Goal: Task Accomplishment & Management: Manage account settings

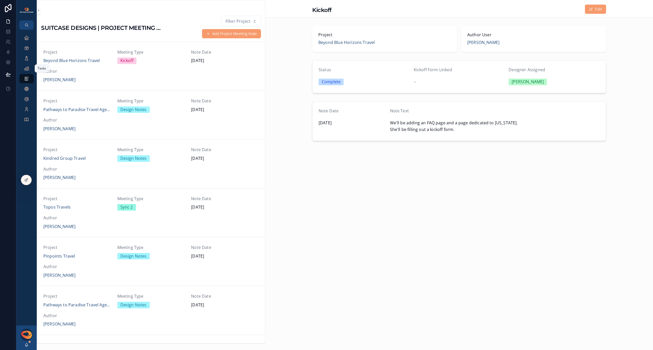
click at [27, 68] on icon "scrollable content" at bounding box center [26, 68] width 5 height 5
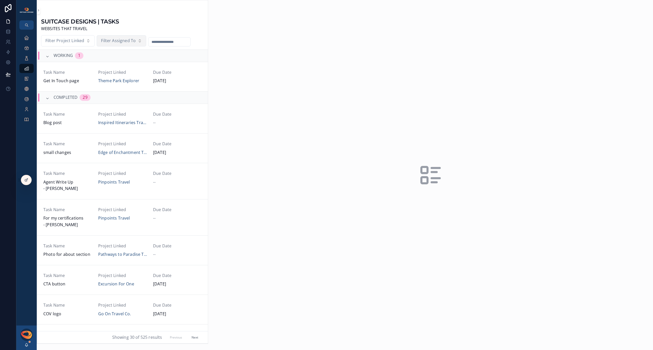
click at [110, 43] on span "Filter Assigned To" at bounding box center [118, 41] width 35 height 7
click at [112, 64] on div "[PERSON_NAME]" at bounding box center [120, 62] width 71 height 8
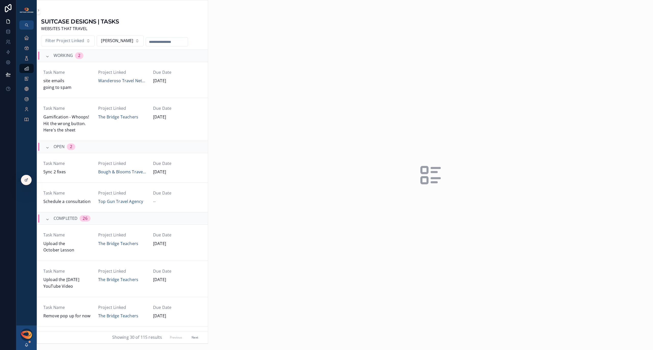
click at [190, 336] on button "Next" at bounding box center [195, 337] width 14 height 8
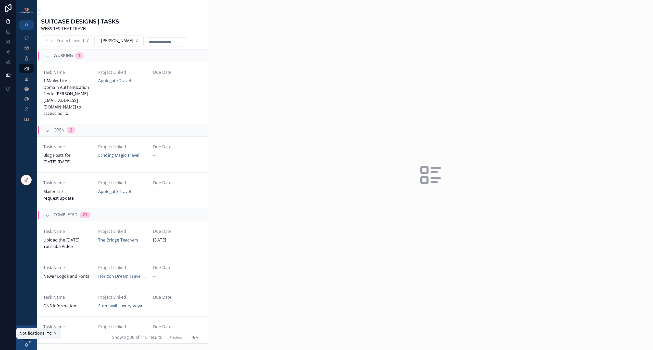
click at [27, 345] on icon "scrollable content" at bounding box center [26, 345] width 4 height 4
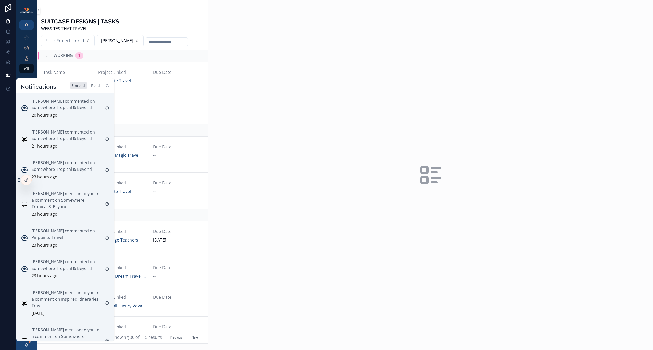
click at [95, 87] on div "Read" at bounding box center [95, 85] width 13 height 7
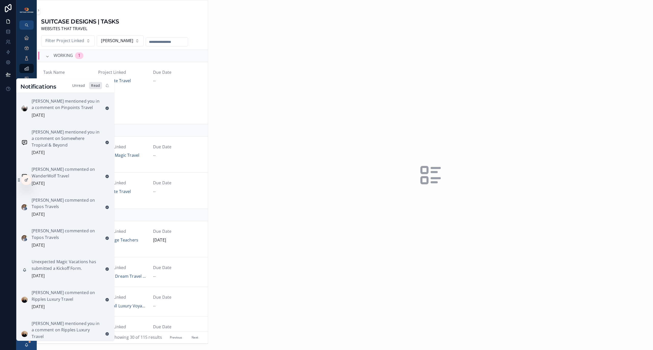
click at [77, 87] on div "Unread" at bounding box center [78, 85] width 17 height 7
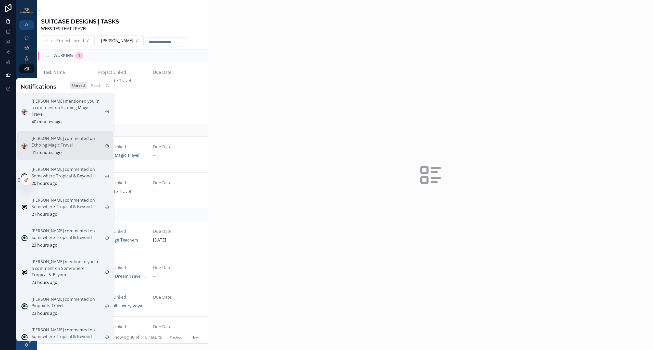
click at [59, 137] on p "[PERSON_NAME] commented on Echoing Magic Travel" at bounding box center [66, 141] width 69 height 13
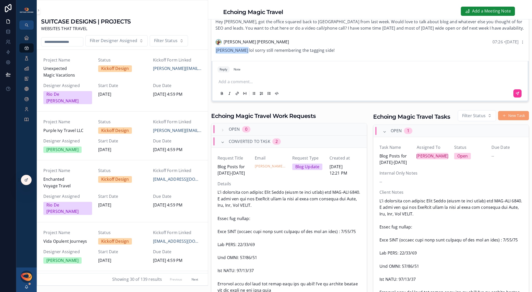
scroll to position [121, 0]
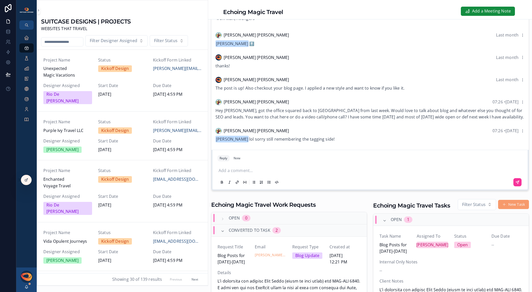
click at [288, 172] on p "scrollable content" at bounding box center [371, 170] width 305 height 7
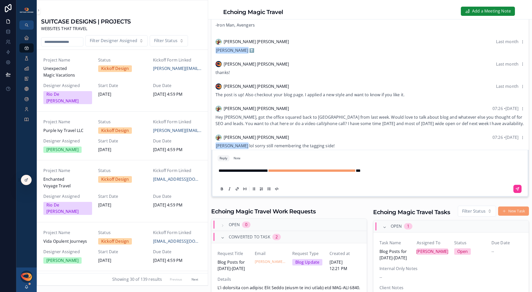
scroll to position [494, 0]
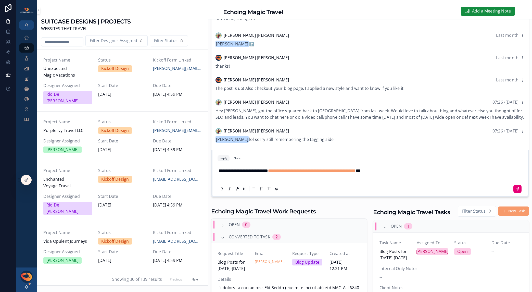
click at [514, 191] on button "scrollable content" at bounding box center [518, 189] width 8 height 8
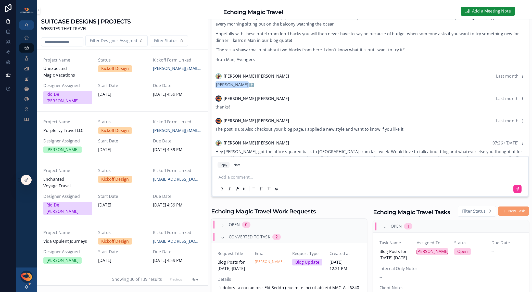
scroll to position [510, 0]
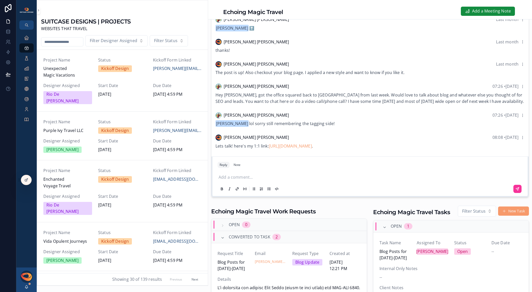
click at [57, 41] on input "scrollable content" at bounding box center [62, 41] width 42 height 7
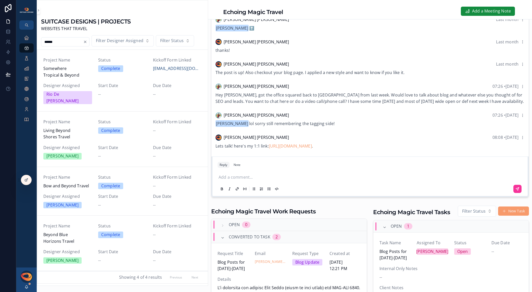
type input "******"
click at [63, 231] on span "Beyond Blue Horizons Travel" at bounding box center [67, 237] width 49 height 13
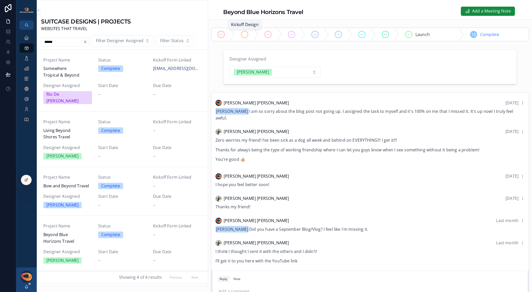
click at [246, 34] on icon "scrollable content" at bounding box center [245, 34] width 4 height 4
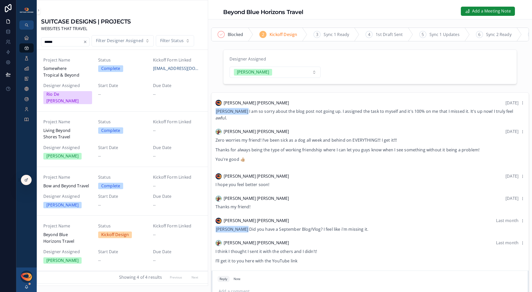
click at [67, 70] on span "Somewhere Tropical & Beyond" at bounding box center [67, 71] width 49 height 13
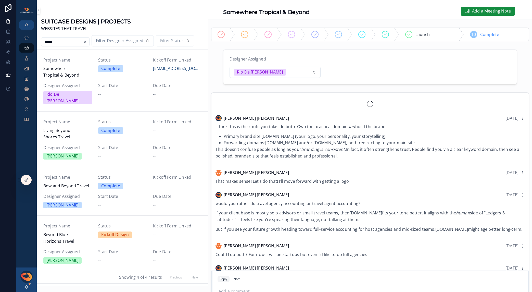
scroll to position [421, 0]
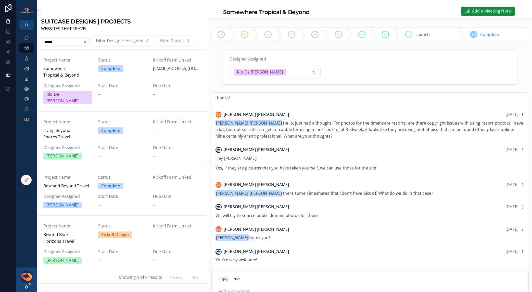
click at [69, 223] on div "Project Name Beyond Blue Horizons Travel" at bounding box center [67, 234] width 49 height 22
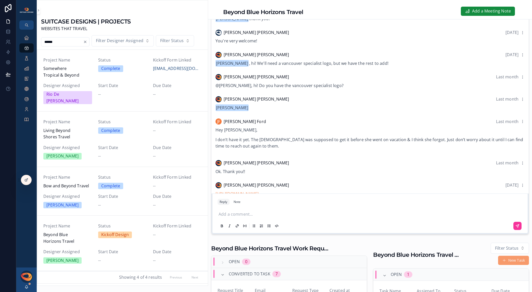
scroll to position [531, 0]
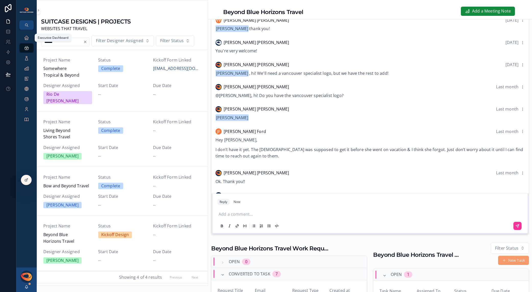
click at [26, 40] on icon "scrollable content" at bounding box center [26, 37] width 5 height 5
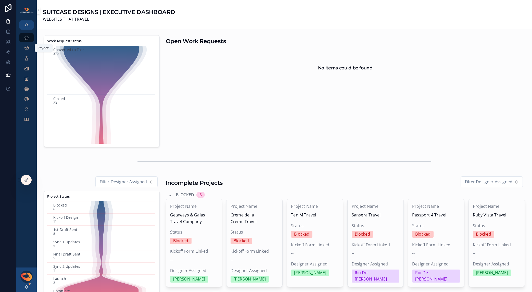
click at [26, 50] on icon "scrollable content" at bounding box center [26, 47] width 5 height 5
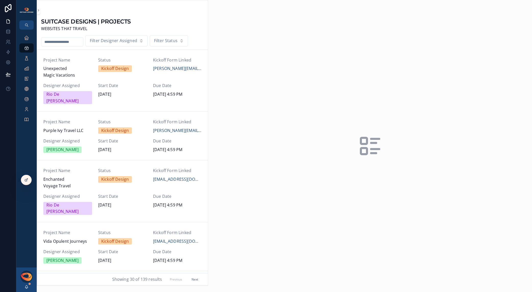
click at [55, 40] on input "scrollable content" at bounding box center [62, 41] width 42 height 7
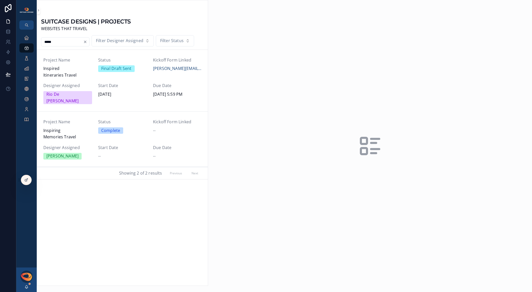
type input "*****"
click at [67, 71] on span "Inspired Itineraries Travel" at bounding box center [67, 71] width 49 height 13
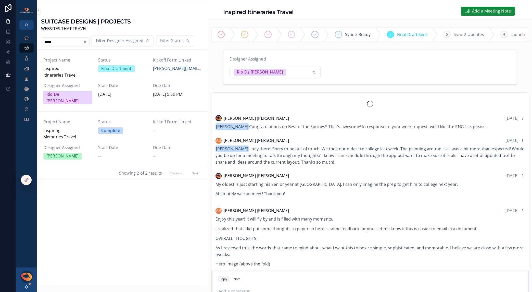
scroll to position [1230, 0]
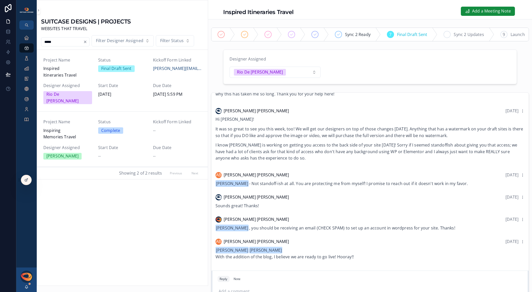
click at [455, 35] on span "Sync 2 Updates" at bounding box center [469, 34] width 30 height 7
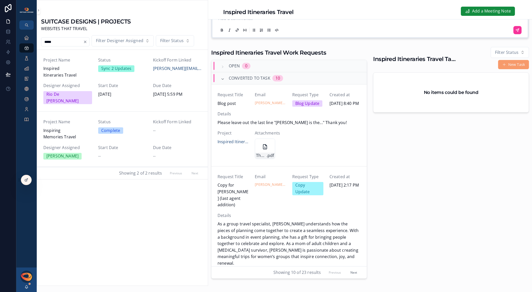
scroll to position [3, 0]
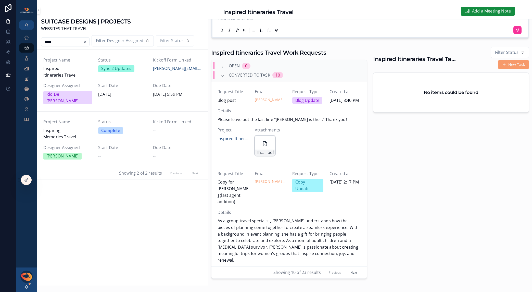
click at [262, 147] on icon "scrollable content" at bounding box center [265, 144] width 6 height 6
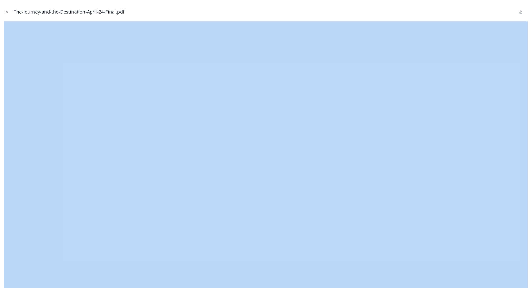
click at [480, 10] on div "The-Journey-and-the-Destination-April-24-Final.pdf" at bounding box center [266, 11] width 524 height 15
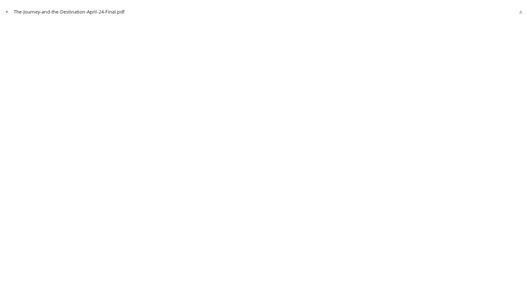
click at [7, 11] on icon "Close modal" at bounding box center [7, 12] width 2 height 2
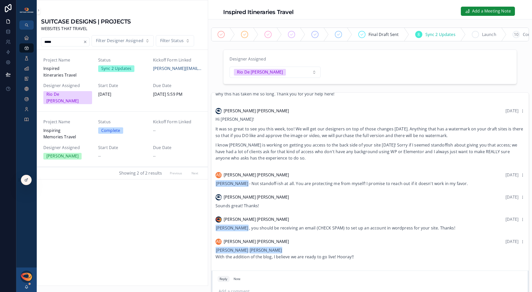
click at [486, 35] on span "Launch" at bounding box center [489, 34] width 14 height 7
